Goal: Find contact information: Find contact information

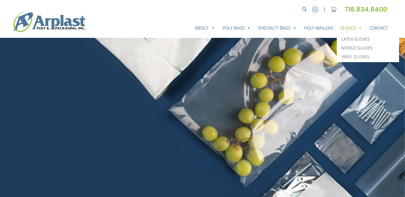
click at [359, 30] on span at bounding box center [360, 27] width 5 height 11
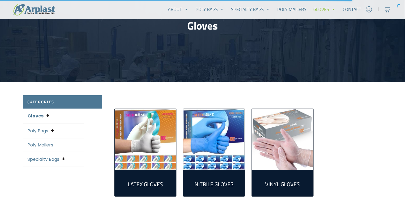
scroll to position [55, 0]
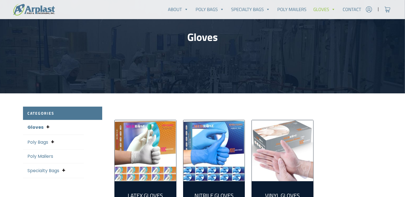
click at [40, 148] on div "Poly Bags Flat Poly Bags Open End Flat Poly Bags Wicket Poly Bags Reclosable Ba…" at bounding box center [53, 142] width 61 height 15
click at [46, 139] on link "Poly Bags" at bounding box center [37, 142] width 21 height 6
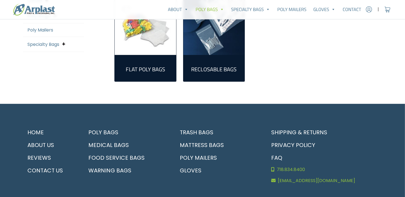
scroll to position [209, 0]
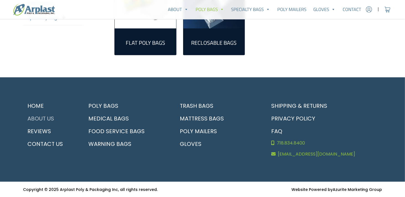
click at [40, 115] on link "About Us" at bounding box center [50, 118] width 54 height 13
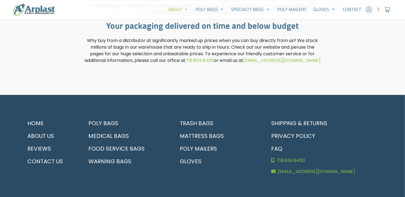
scroll to position [713, 0]
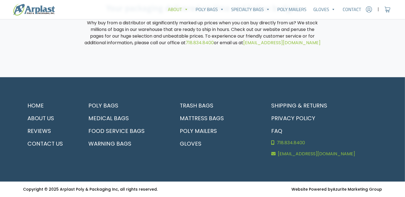
drag, startPoint x: 324, startPoint y: 155, endPoint x: 87, endPoint y: 48, distance: 259.9
drag, startPoint x: 57, startPoint y: 188, endPoint x: 113, endPoint y: 191, distance: 56.0
click at [113, 191] on small "Copyright © 2025 Arplast Poly & Packaging Inc, all rights reserved." at bounding box center [90, 190] width 135 height 6
copy small "Arplast Poly & Packaging Inc"
click at [53, 144] on link "Contact Us" at bounding box center [50, 144] width 54 height 13
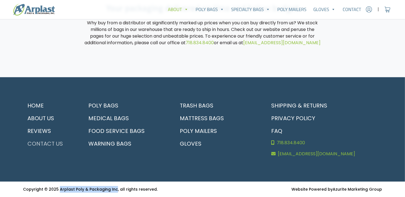
click at [53, 144] on link "Contact Us" at bounding box center [50, 144] width 54 height 13
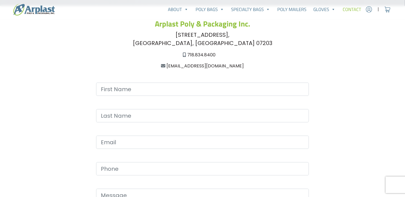
scroll to position [111, 0]
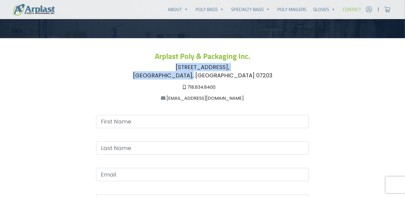
drag, startPoint x: 233, startPoint y: 76, endPoint x: 187, endPoint y: 68, distance: 47.1
click at [164, 67] on div "[STREET_ADDRESS]" at bounding box center [202, 71] width 359 height 17
copy div "228 East Highland Parkway, Roselle, NJ 07203"
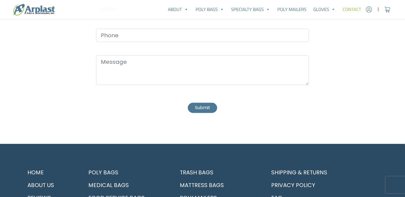
scroll to position [343, 0]
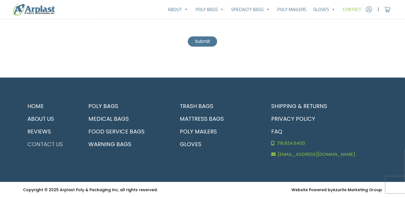
click at [46, 140] on link "Contact Us" at bounding box center [50, 144] width 54 height 13
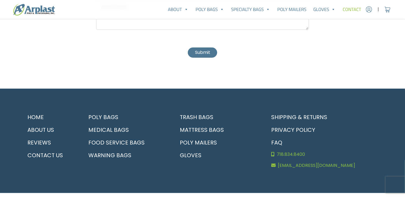
scroll to position [343, 0]
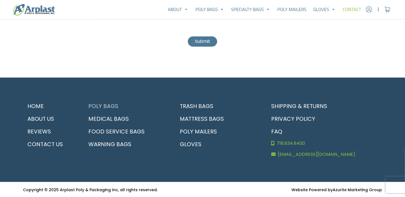
click at [98, 107] on link "Poly Bags" at bounding box center [126, 106] width 85 height 13
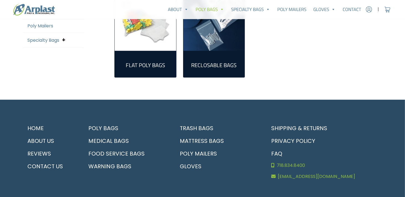
scroll to position [194, 0]
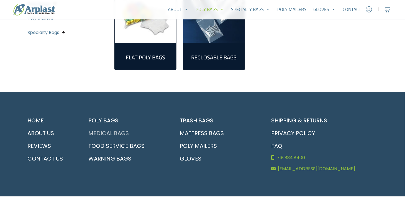
click at [109, 132] on link "Medical Bags" at bounding box center [126, 133] width 85 height 13
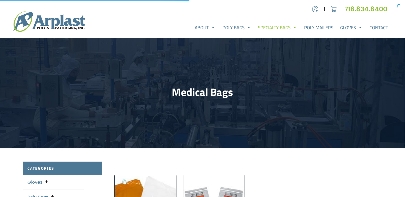
scroll to position [111, 0]
